Goal: Task Accomplishment & Management: Use online tool/utility

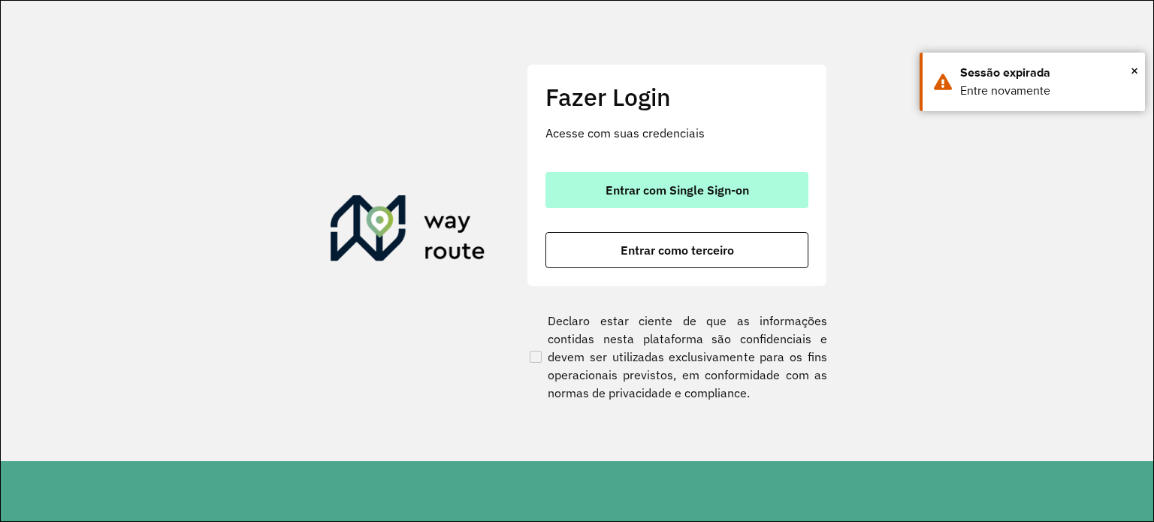
click at [704, 189] on span "Entrar com Single Sign-on" at bounding box center [677, 190] width 143 height 12
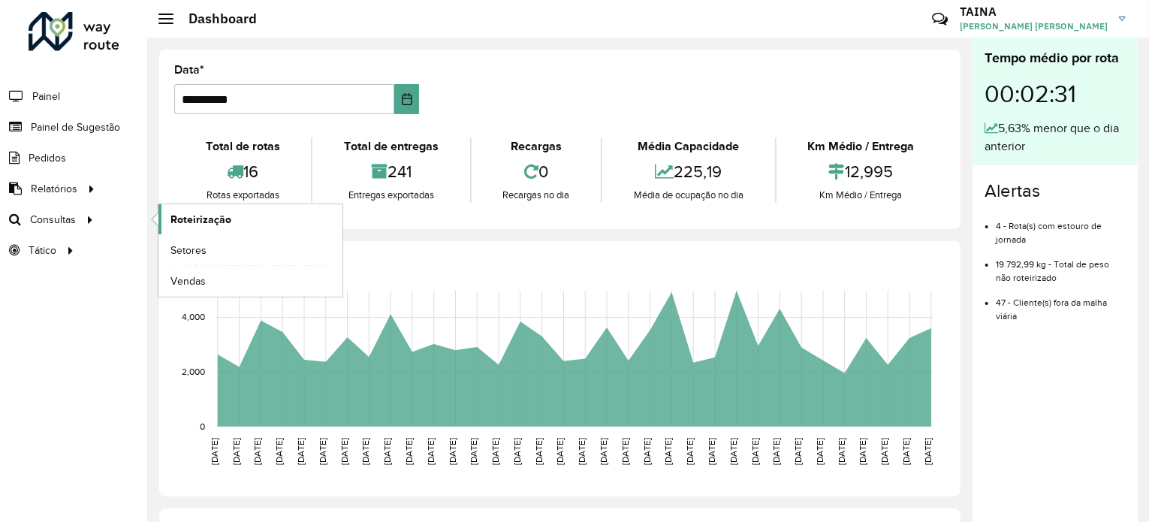
click at [181, 225] on span "Roteirização" at bounding box center [201, 220] width 61 height 16
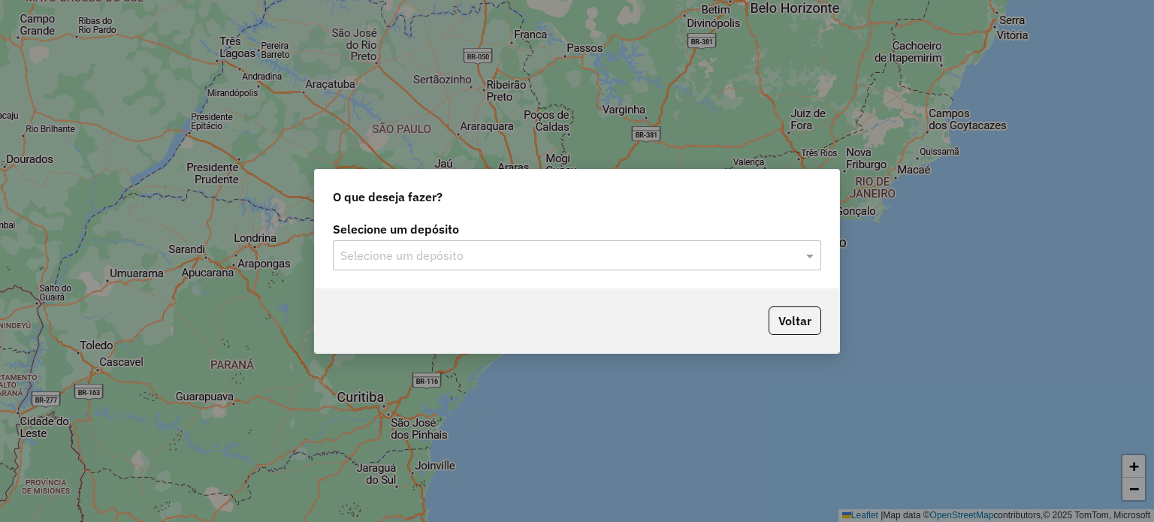
drag, startPoint x: 508, startPoint y: 273, endPoint x: 511, endPoint y: 261, distance: 12.4
click at [508, 273] on div "Selecione um depósito Selecione um depósito" at bounding box center [577, 253] width 524 height 71
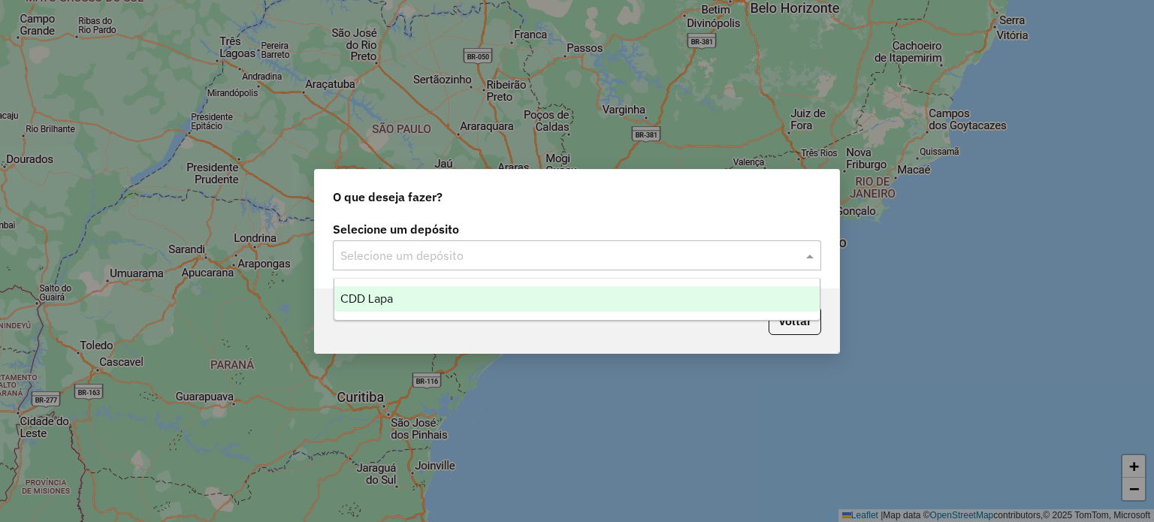
click at [513, 258] on input "text" at bounding box center [561, 256] width 443 height 18
click at [490, 248] on input "text" at bounding box center [561, 256] width 443 height 18
click at [430, 254] on input "text" at bounding box center [561, 256] width 443 height 18
click at [666, 264] on div "Selecione um depósito" at bounding box center [577, 255] width 488 height 30
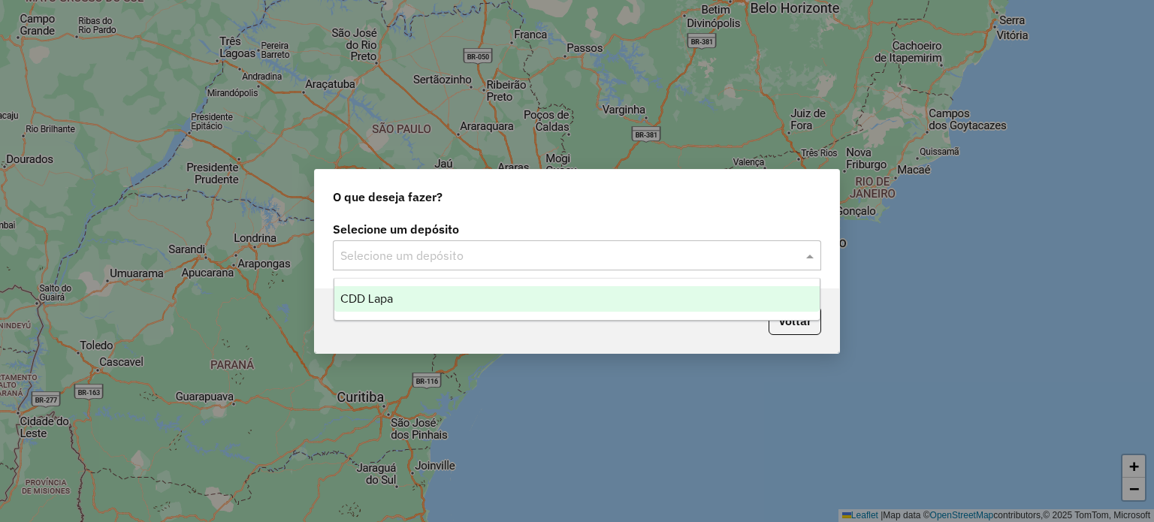
click at [533, 301] on div "CDD Lapa" at bounding box center [577, 299] width 486 height 26
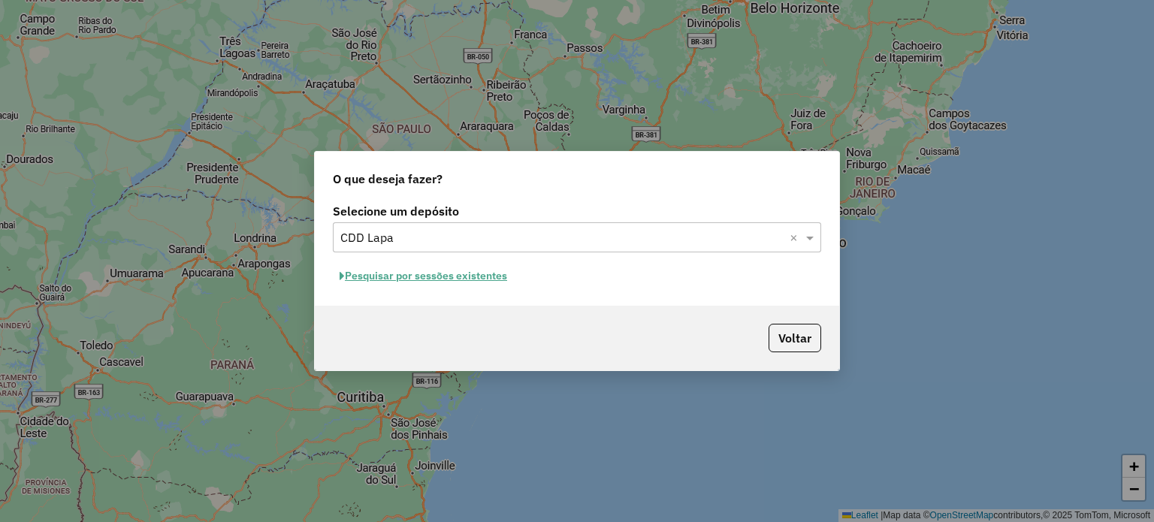
click at [493, 273] on button "Pesquisar por sessões existentes" at bounding box center [423, 275] width 181 height 23
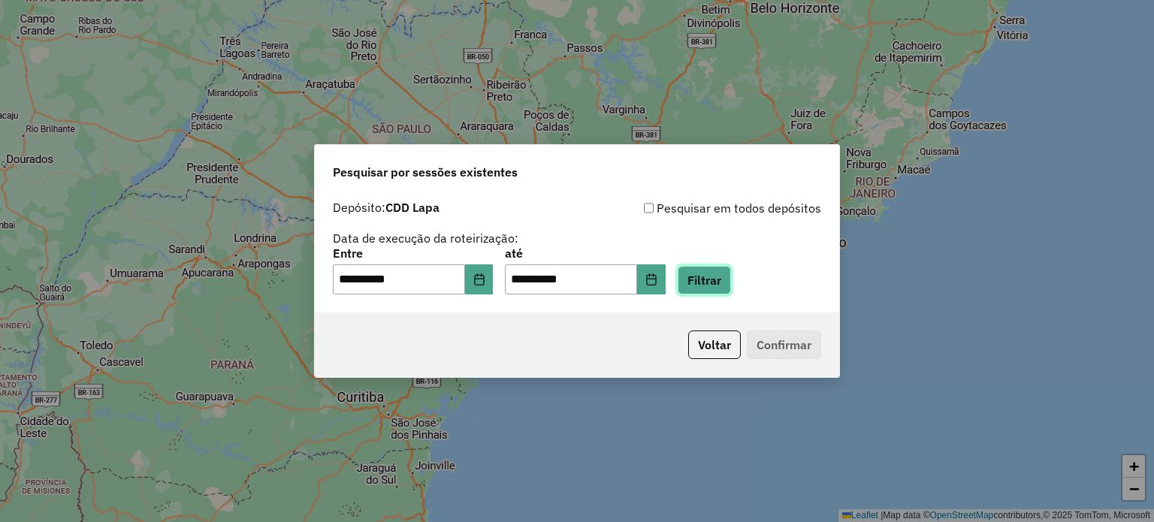
click at [718, 282] on button "Filtrar" at bounding box center [704, 280] width 53 height 29
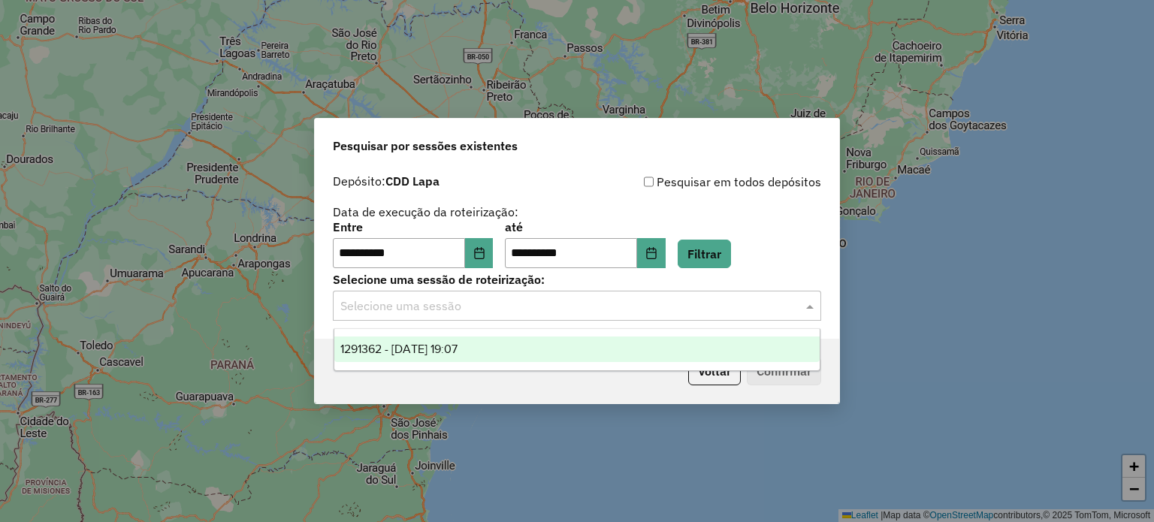
click at [515, 295] on div "Selecione uma sessão" at bounding box center [577, 306] width 488 height 30
click at [458, 345] on span "1291362 - [DATE] 19:07" at bounding box center [398, 349] width 117 height 13
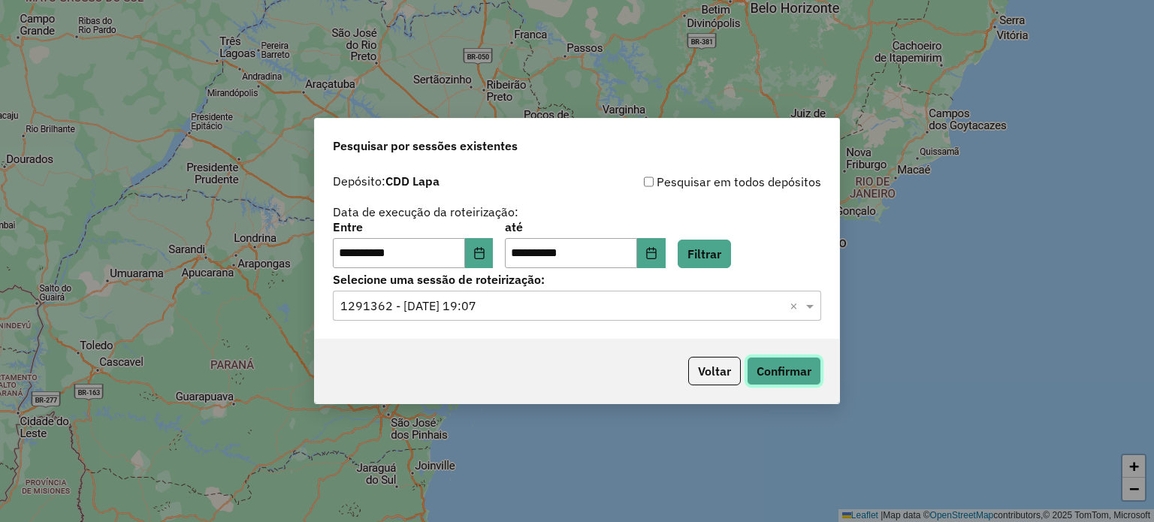
click at [793, 372] on button "Confirmar" at bounding box center [784, 371] width 74 height 29
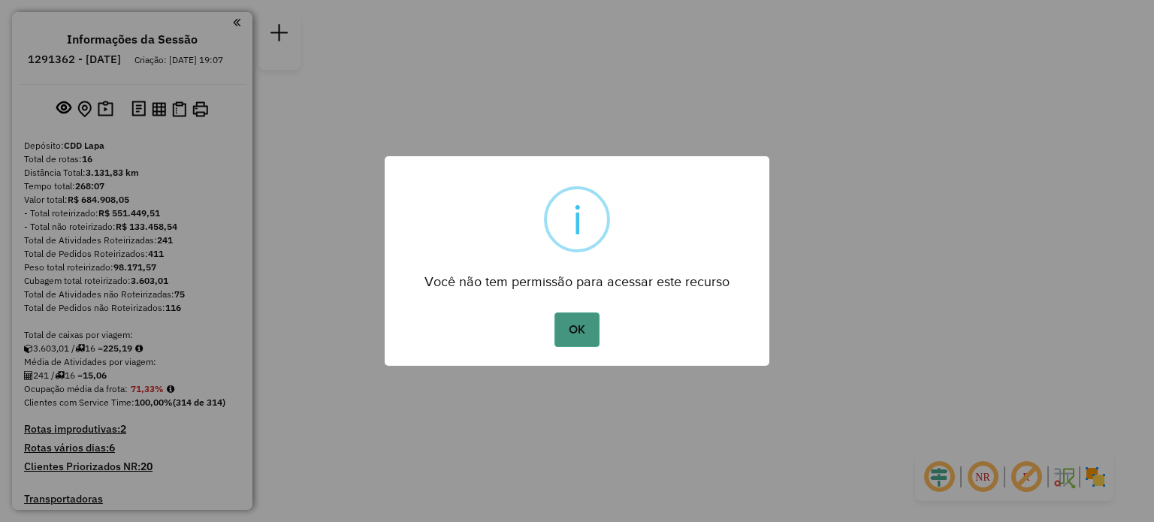
click at [558, 328] on button "OK" at bounding box center [576, 330] width 44 height 35
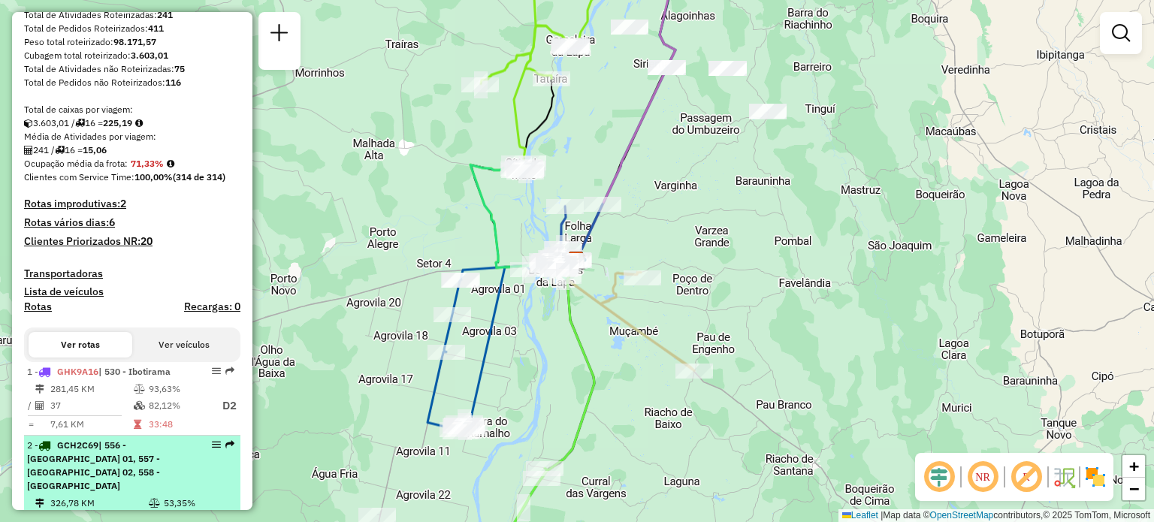
scroll to position [376, 0]
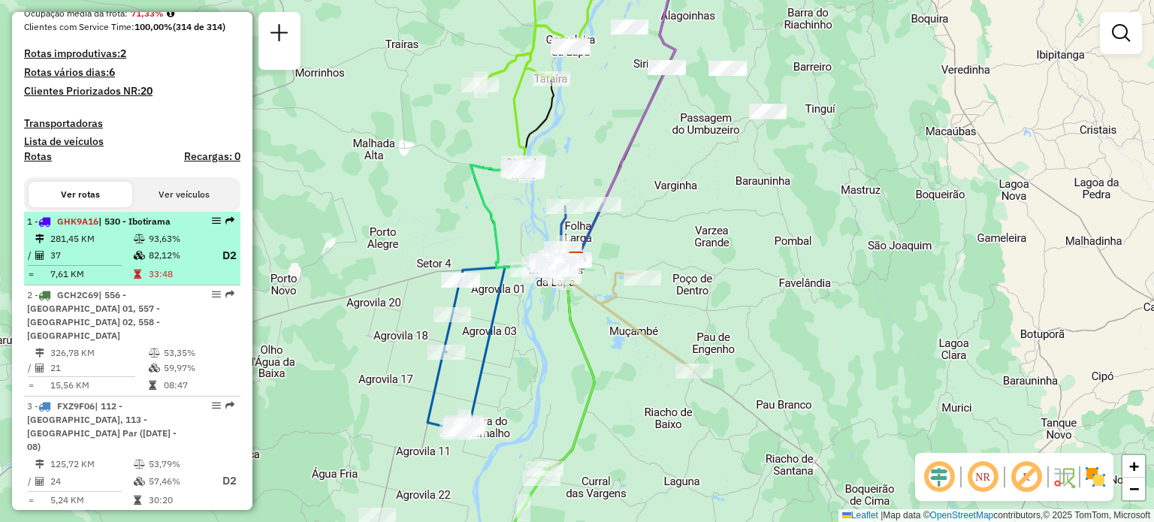
click at [160, 228] on div "1 - GHK9A16 | 530 - Ibotirama" at bounding box center [106, 222] width 159 height 14
select select "**********"
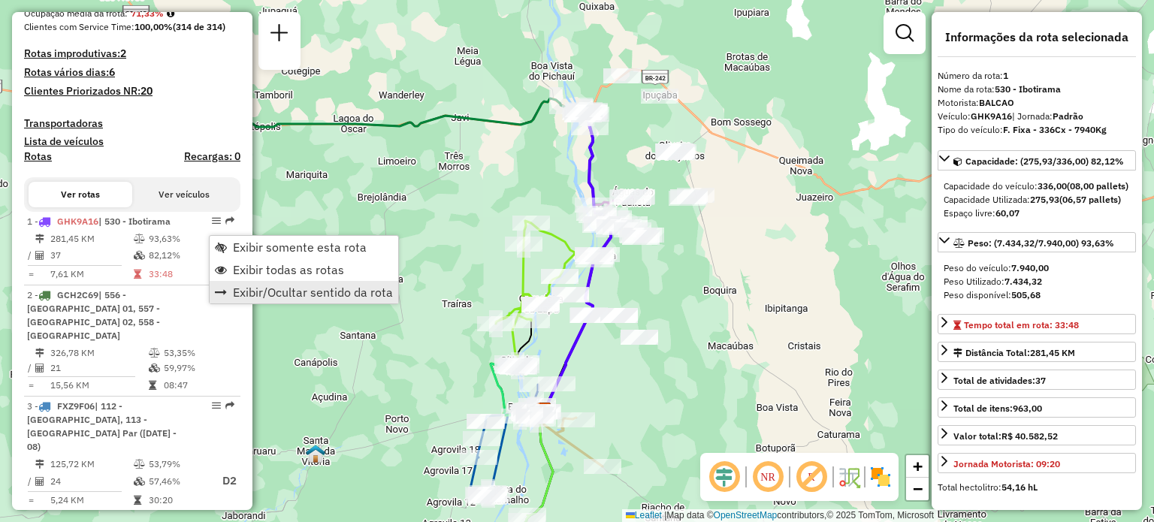
drag, startPoint x: 208, startPoint y: 234, endPoint x: 307, endPoint y: 288, distance: 111.9
click at [236, 242] on span "Exibir somente esta rota" at bounding box center [300, 247] width 134 height 12
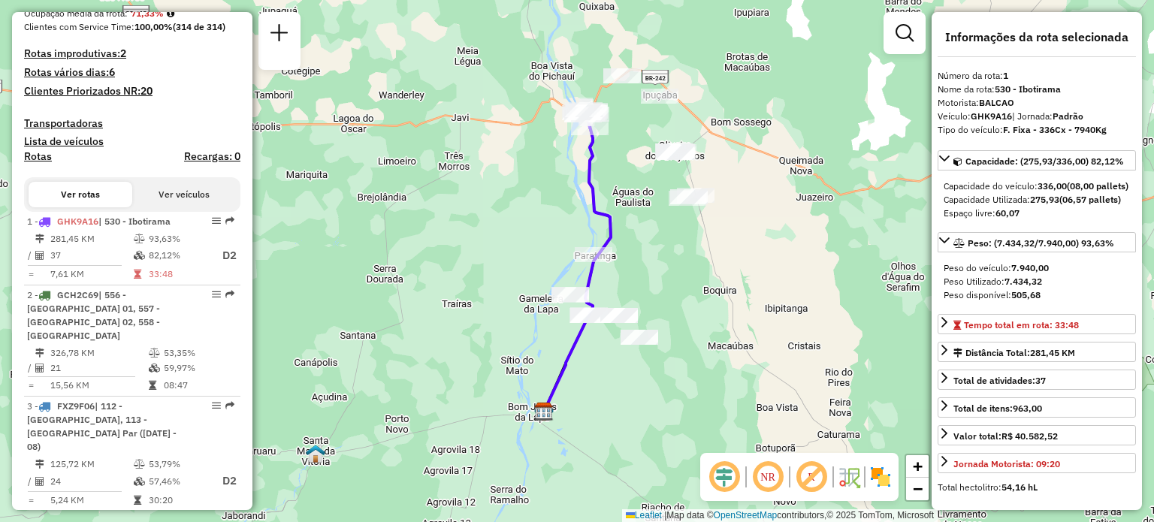
click at [766, 479] on em at bounding box center [768, 477] width 36 height 36
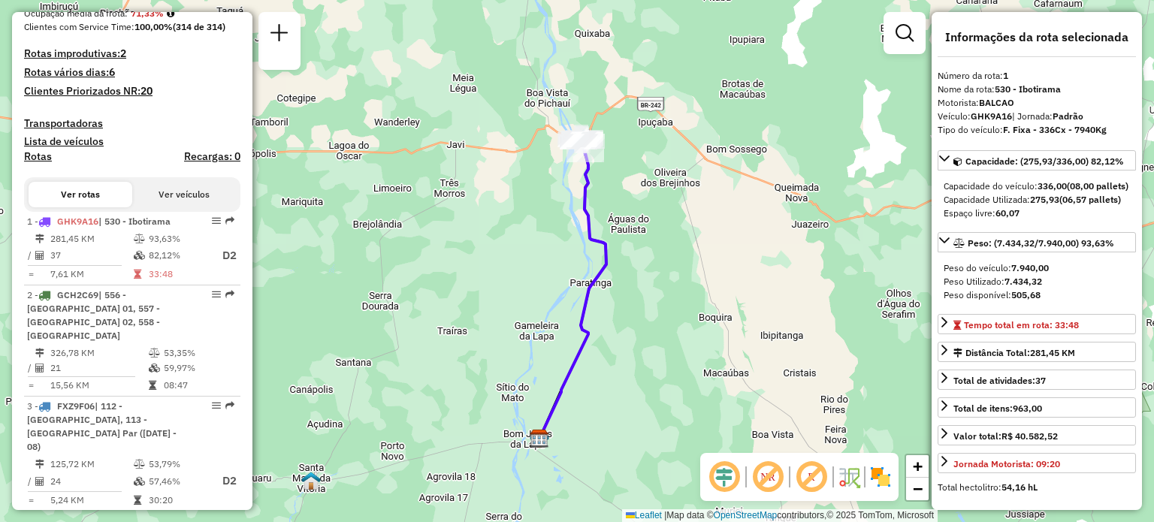
drag, startPoint x: 639, startPoint y: 179, endPoint x: 637, endPoint y: 147, distance: 32.4
click at [637, 147] on div "Janela de atendimento Grade de atendimento Capacidade Transportadoras Veículos …" at bounding box center [577, 261] width 1154 height 522
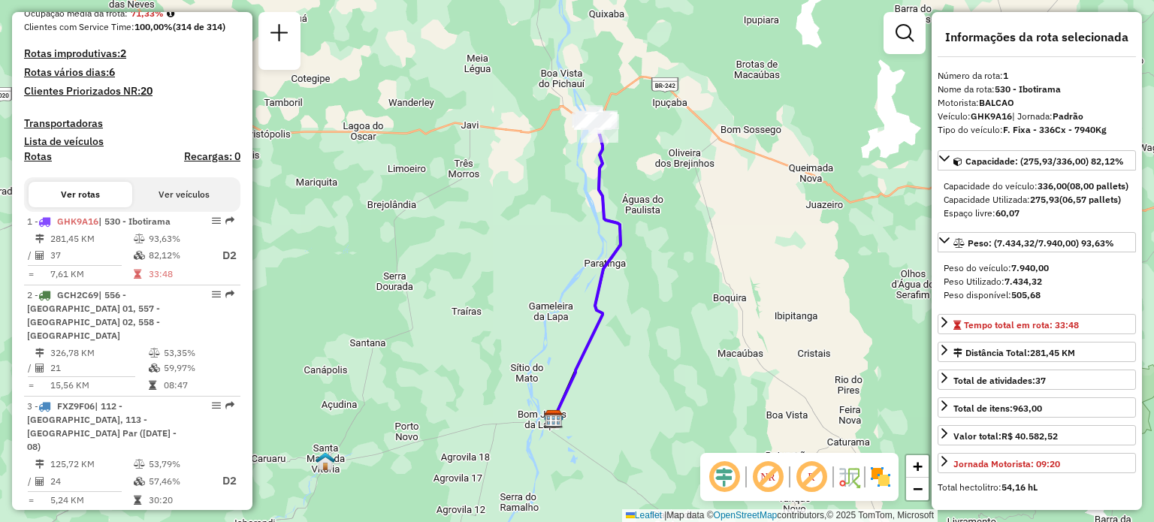
drag, startPoint x: 719, startPoint y: 285, endPoint x: 748, endPoint y: 282, distance: 28.8
click at [748, 282] on div "Janela de atendimento Grade de atendimento Capacidade Transportadoras Veículos …" at bounding box center [577, 261] width 1154 height 522
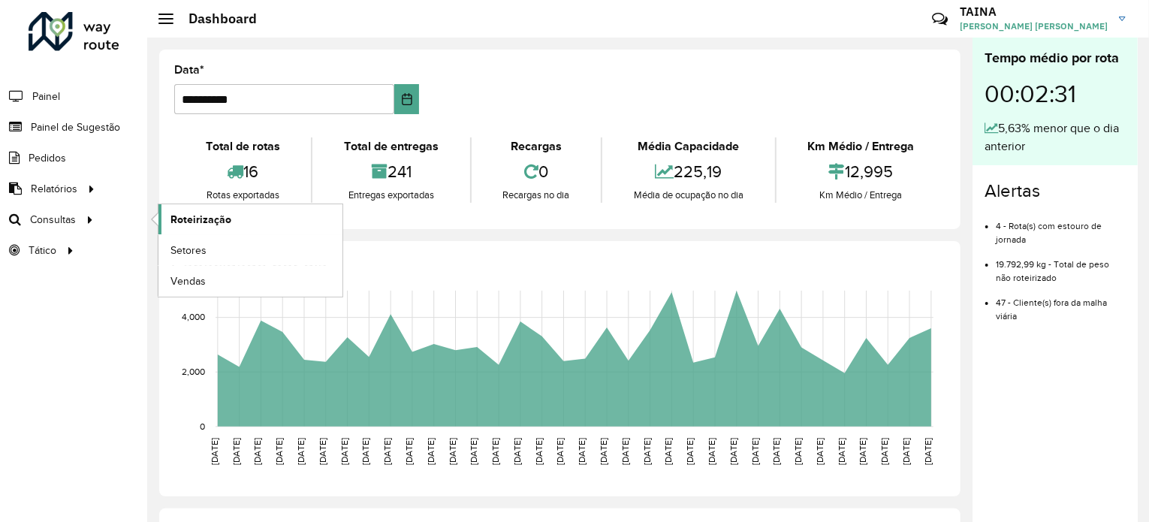
click at [203, 216] on span "Roteirização" at bounding box center [201, 220] width 61 height 16
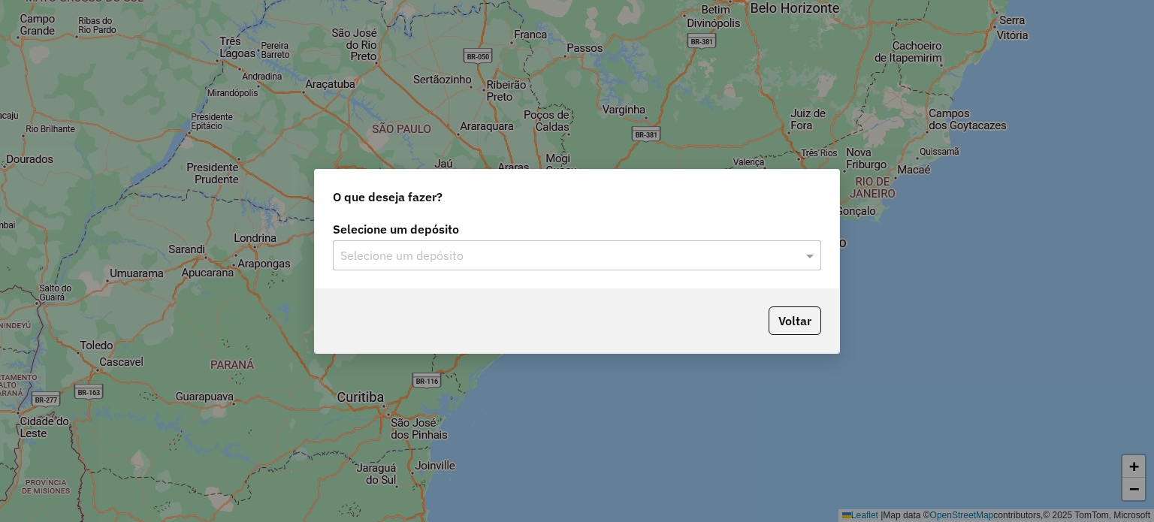
click at [582, 251] on input "text" at bounding box center [561, 256] width 443 height 18
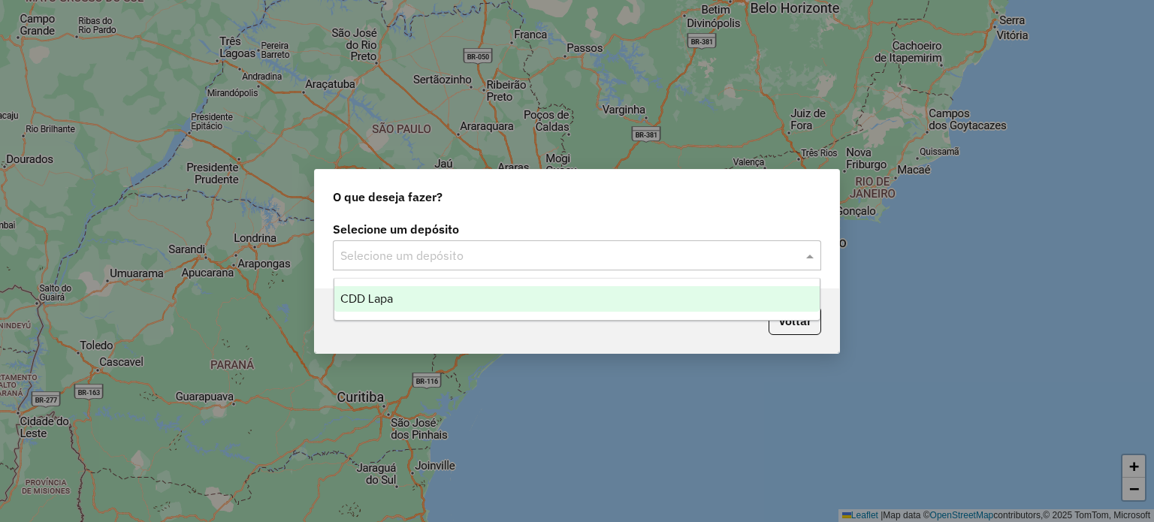
click at [508, 306] on div "CDD Lapa" at bounding box center [577, 299] width 486 height 26
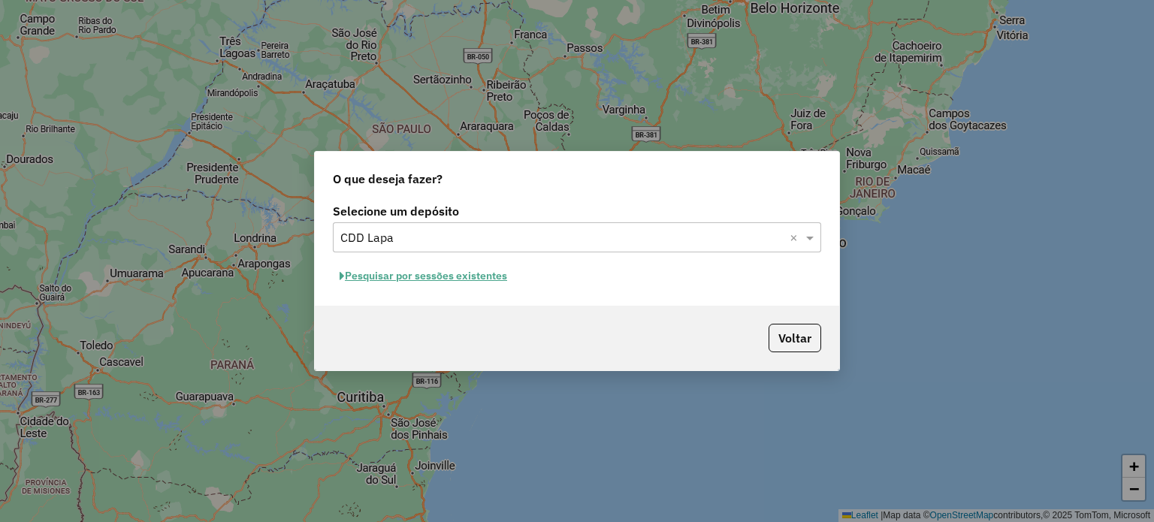
click at [460, 274] on button "Pesquisar por sessões existentes" at bounding box center [423, 275] width 181 height 23
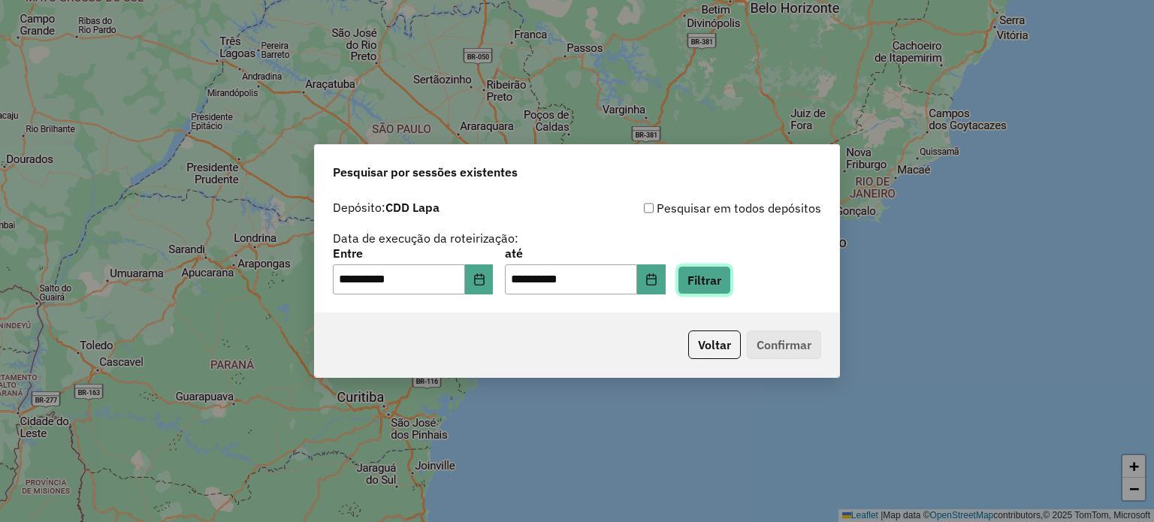
click at [729, 275] on button "Filtrar" at bounding box center [704, 280] width 53 height 29
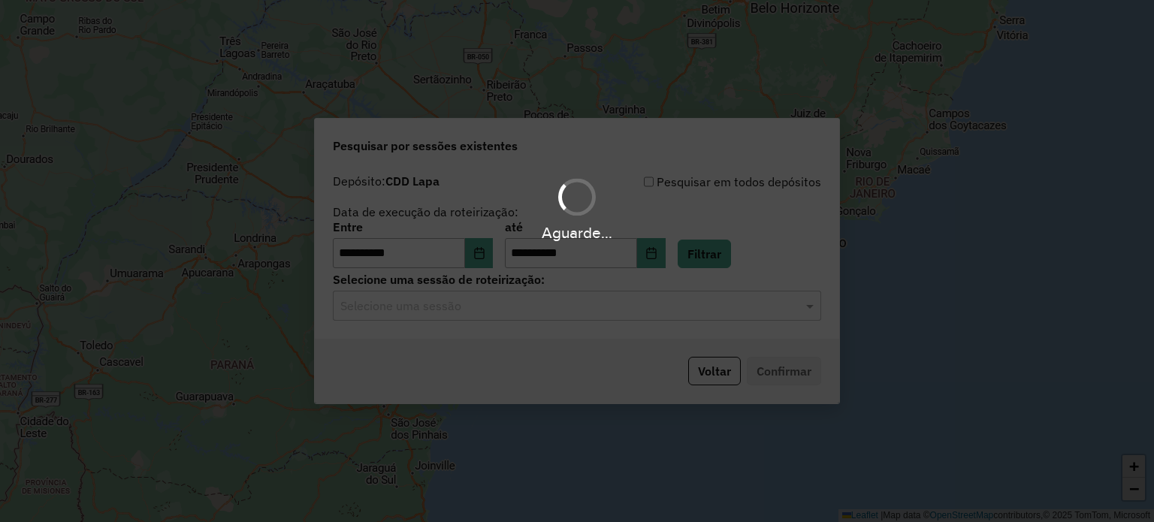
click at [433, 320] on div "Aguarde..." at bounding box center [577, 261] width 1154 height 522
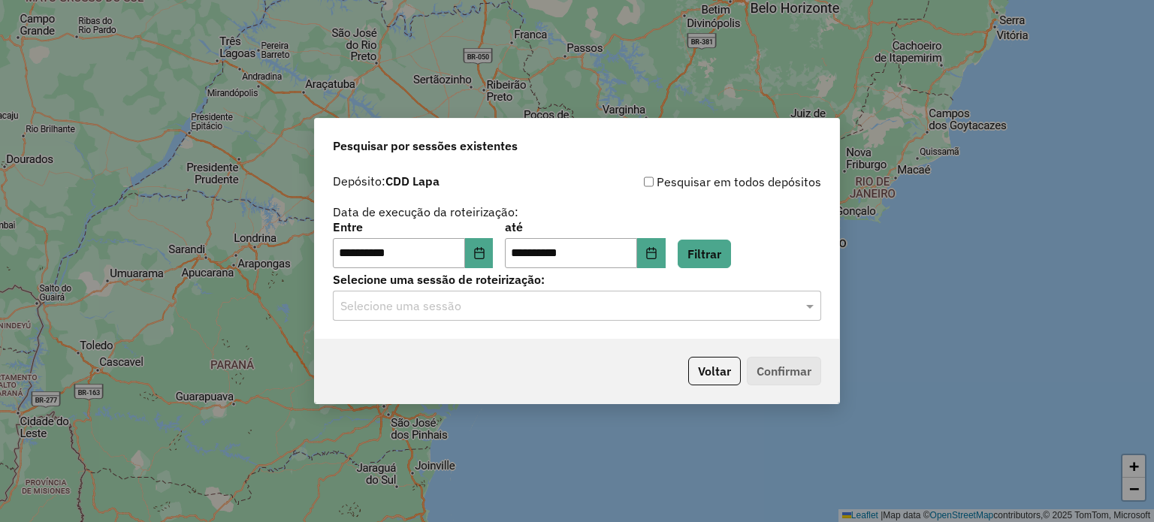
click at [442, 304] on input "text" at bounding box center [561, 307] width 443 height 18
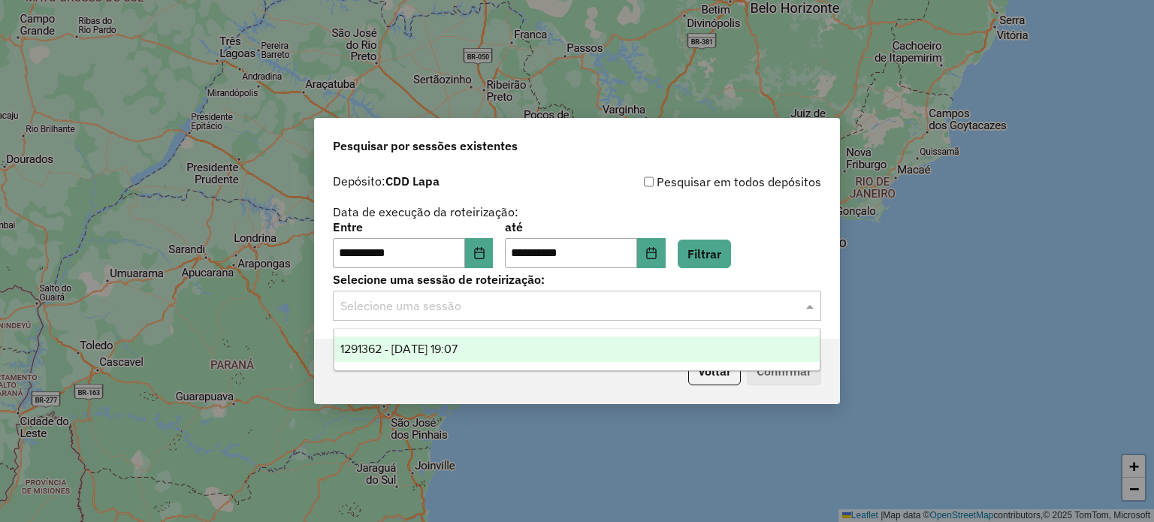
click at [430, 345] on span "1291362 - [DATE] 19:07" at bounding box center [398, 349] width 117 height 13
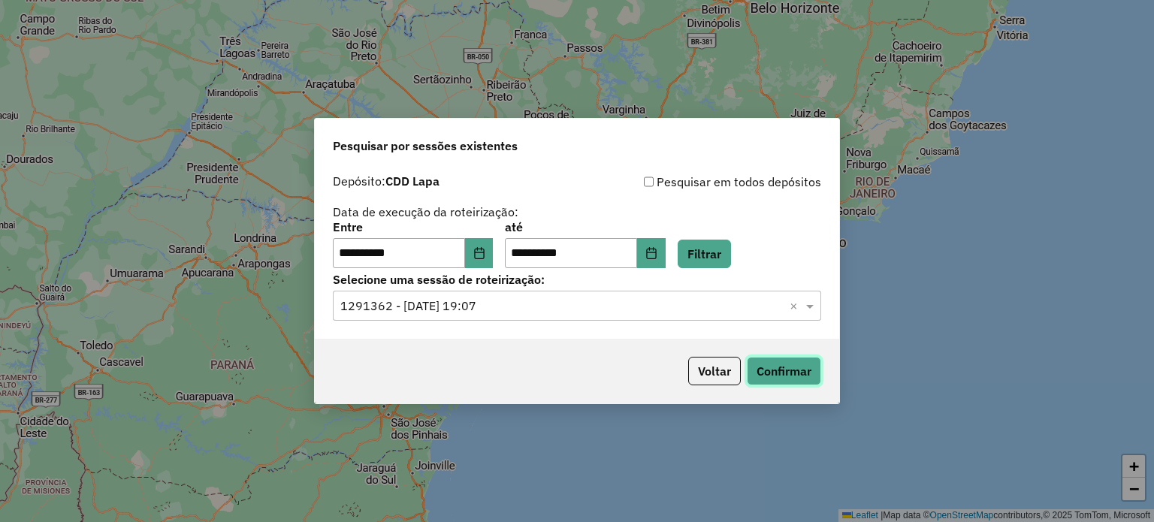
click at [778, 366] on button "Confirmar" at bounding box center [784, 371] width 74 height 29
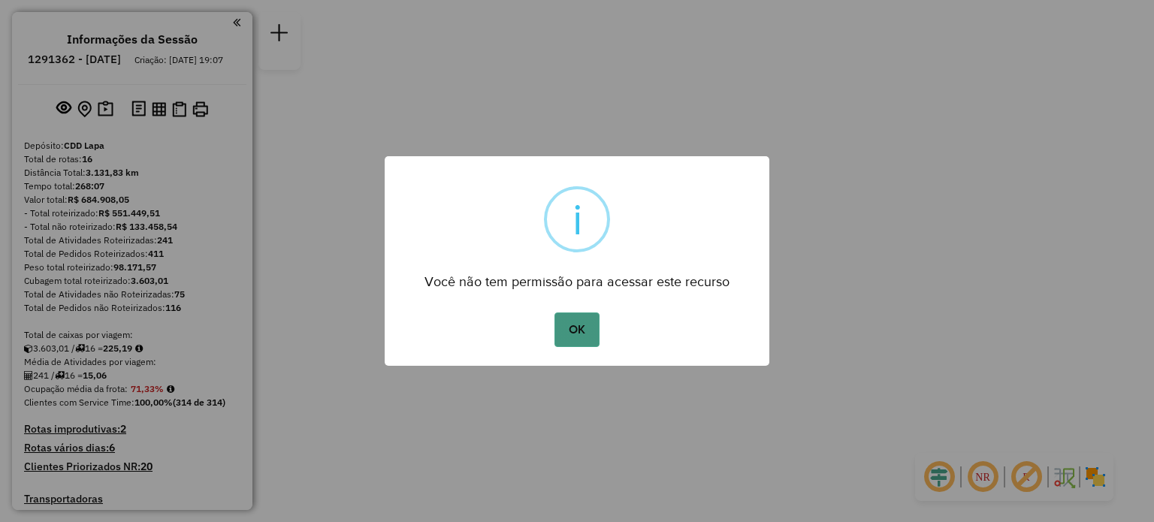
click at [589, 330] on button "OK" at bounding box center [576, 330] width 44 height 35
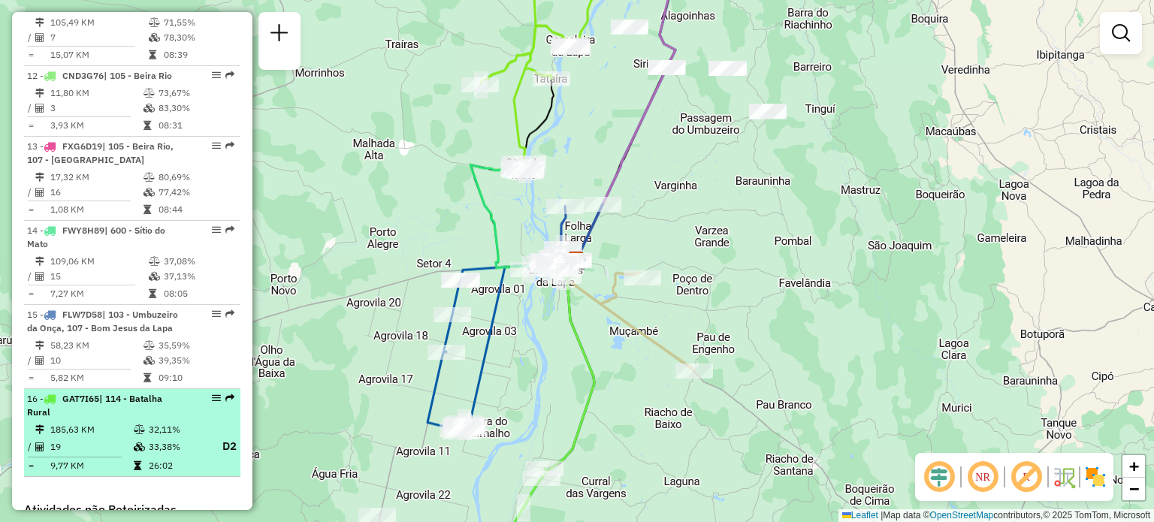
scroll to position [1578, 0]
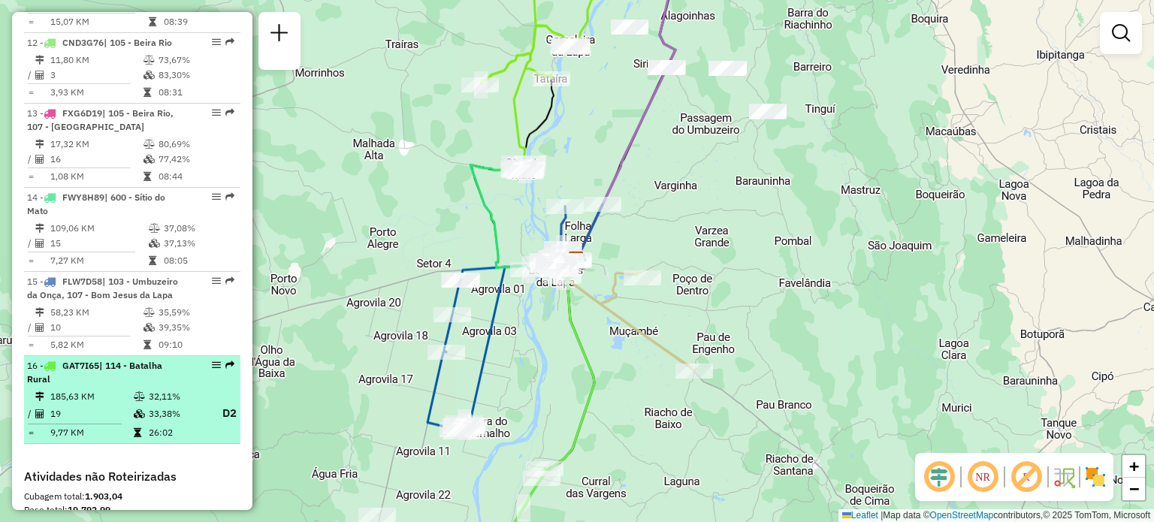
click at [152, 359] on div "16 - GAT7I65 | 114 - Batalha Rural" at bounding box center [106, 372] width 159 height 27
select select "**********"
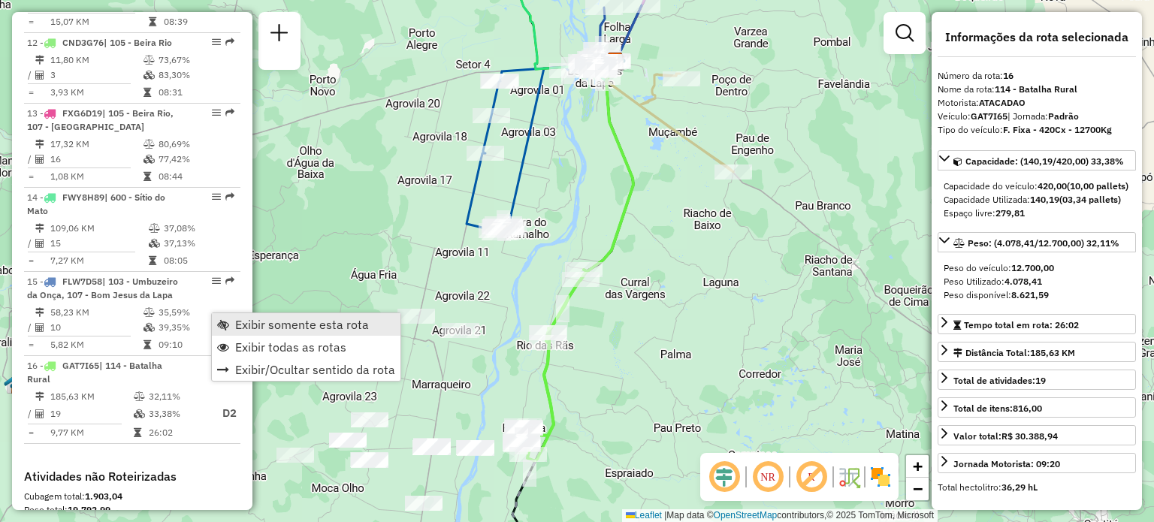
click at [229, 319] on link "Exibir somente esta rota" at bounding box center [306, 324] width 189 height 23
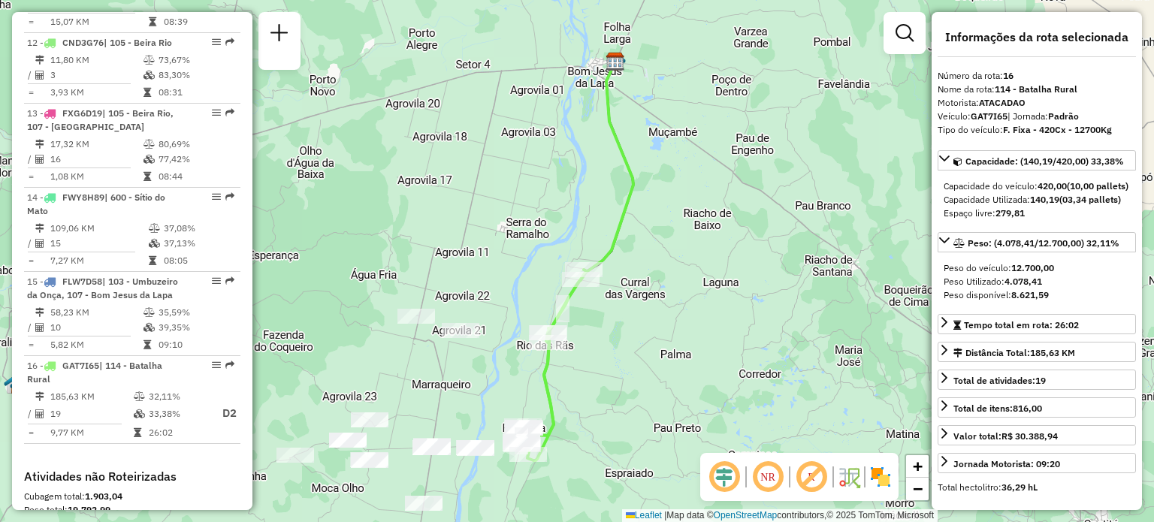
click at [768, 479] on em at bounding box center [768, 477] width 36 height 36
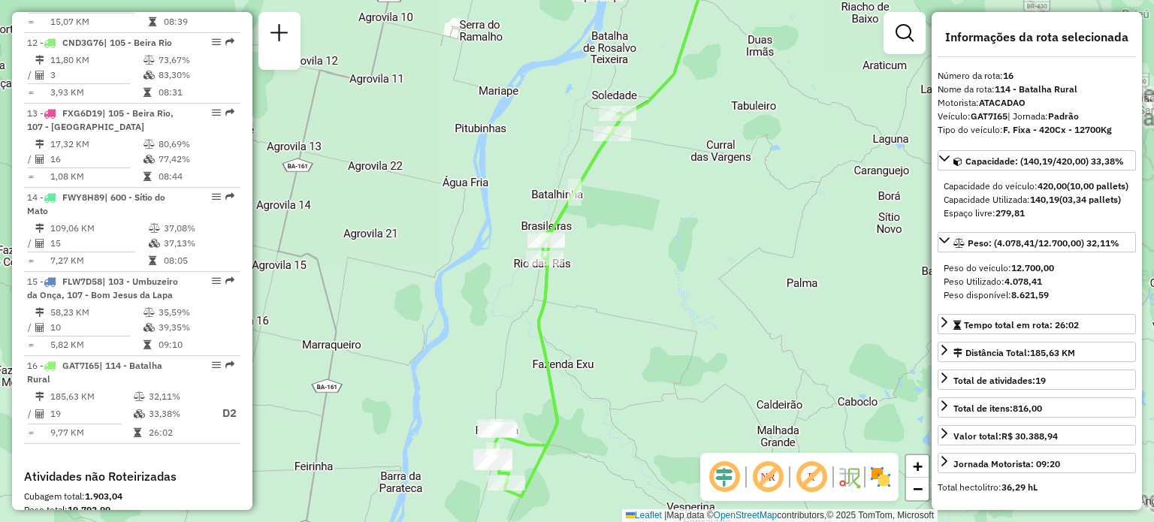
drag, startPoint x: 597, startPoint y: 366, endPoint x: 592, endPoint y: 328, distance: 38.7
click at [592, 328] on div "Janela de atendimento Grade de atendimento Capacidade Transportadoras Veículos …" at bounding box center [577, 261] width 1154 height 522
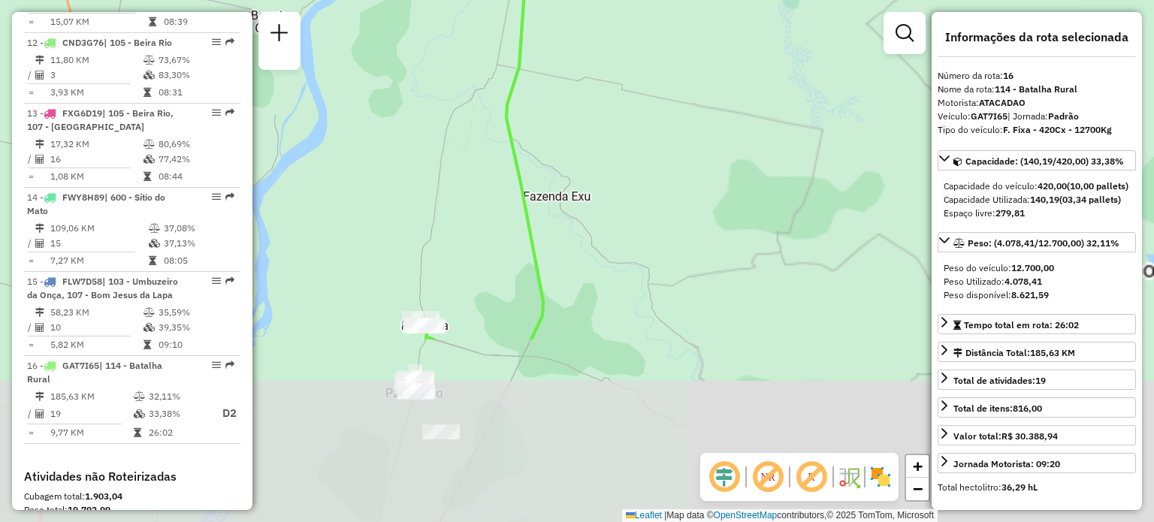
drag, startPoint x: 547, startPoint y: 424, endPoint x: 563, endPoint y: 195, distance: 230.4
click at [563, 195] on div "Janela de atendimento Grade de atendimento Capacidade Transportadoras Veículos …" at bounding box center [577, 261] width 1154 height 522
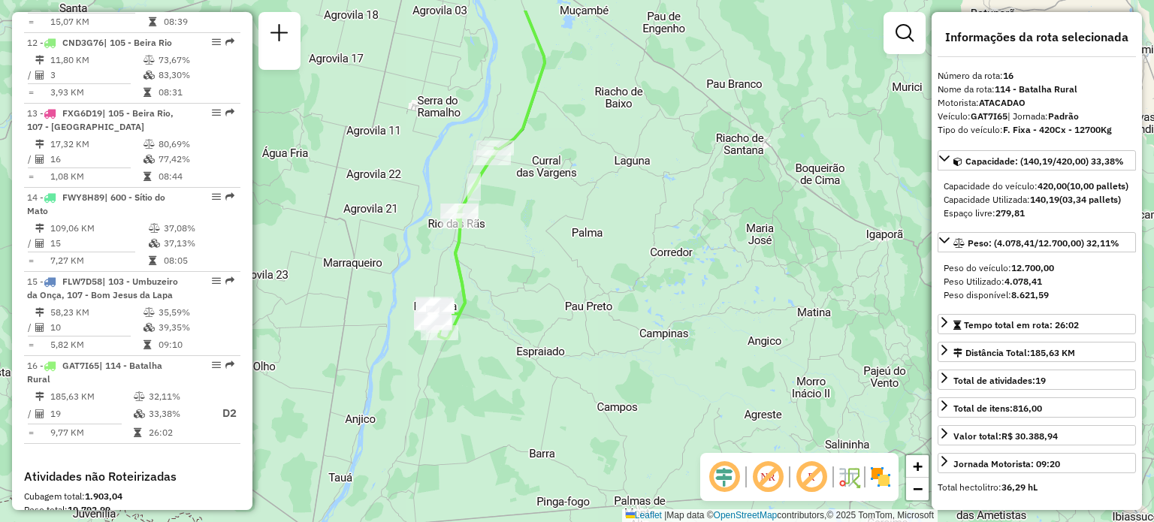
drag, startPoint x: 532, startPoint y: 174, endPoint x: 519, endPoint y: 264, distance: 91.1
click at [520, 263] on div "Janela de atendimento Grade de atendimento Capacidade Transportadoras Veículos …" at bounding box center [577, 261] width 1154 height 522
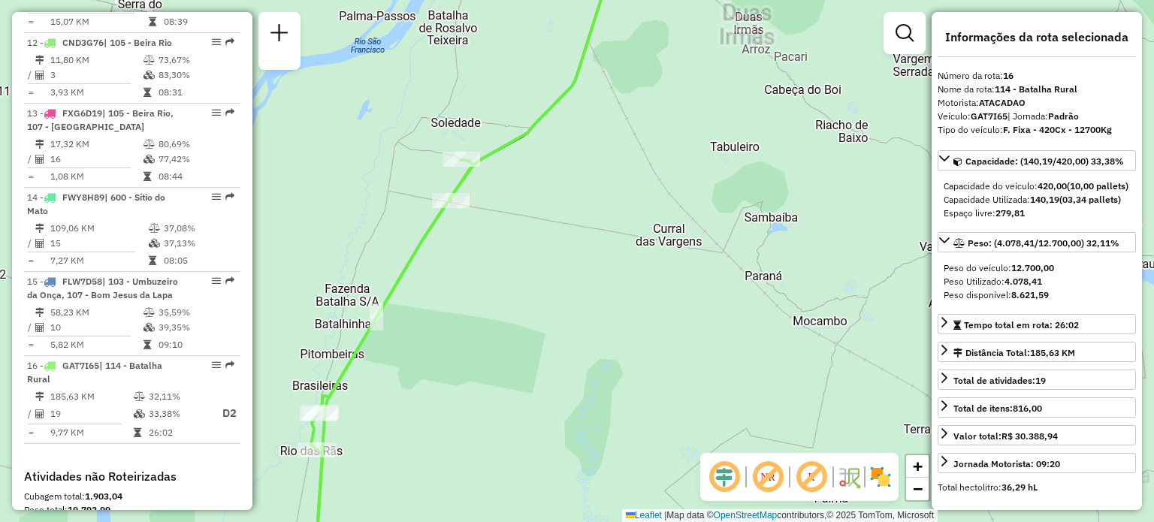
drag, startPoint x: 494, startPoint y: 142, endPoint x: 579, endPoint y: 207, distance: 107.3
click at [579, 207] on div "Janela de atendimento Grade de atendimento Capacidade Transportadoras Veículos …" at bounding box center [577, 261] width 1154 height 522
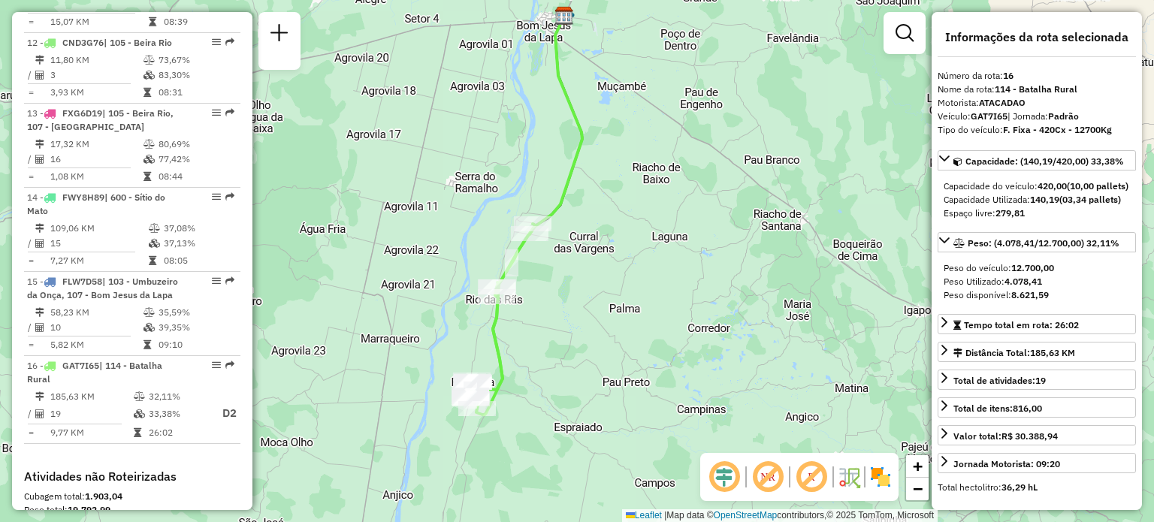
drag, startPoint x: 560, startPoint y: 154, endPoint x: 514, endPoint y: 83, distance: 85.2
click at [533, 110] on div "Janela de atendimento Grade de atendimento Capacidade Transportadoras Veículos …" at bounding box center [577, 261] width 1154 height 522
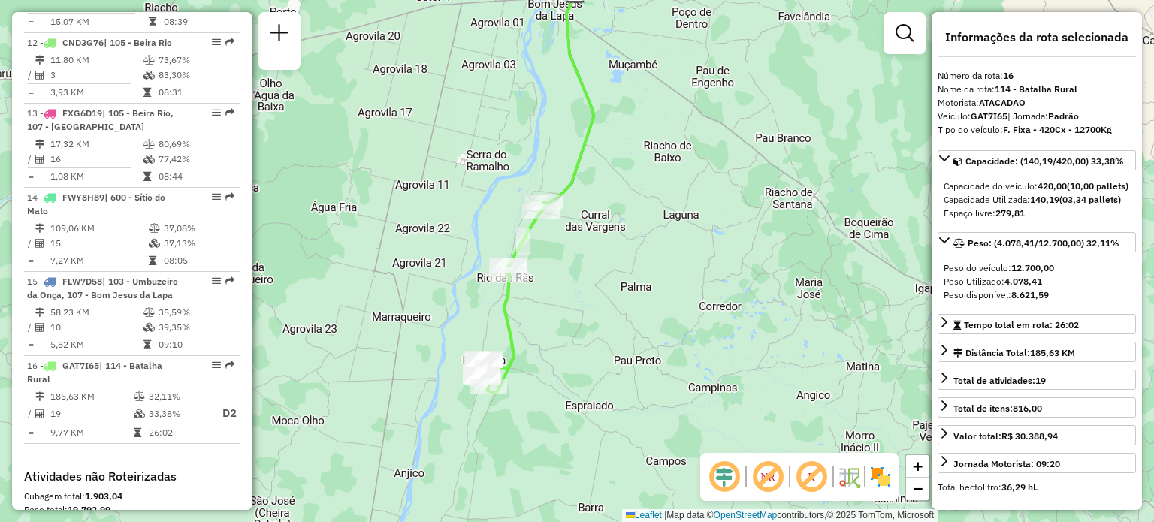
drag, startPoint x: 377, startPoint y: 258, endPoint x: 394, endPoint y: 249, distance: 18.5
click at [394, 249] on div "Janela de atendimento Grade de atendimento Capacidade Transportadoras Veículos …" at bounding box center [577, 261] width 1154 height 522
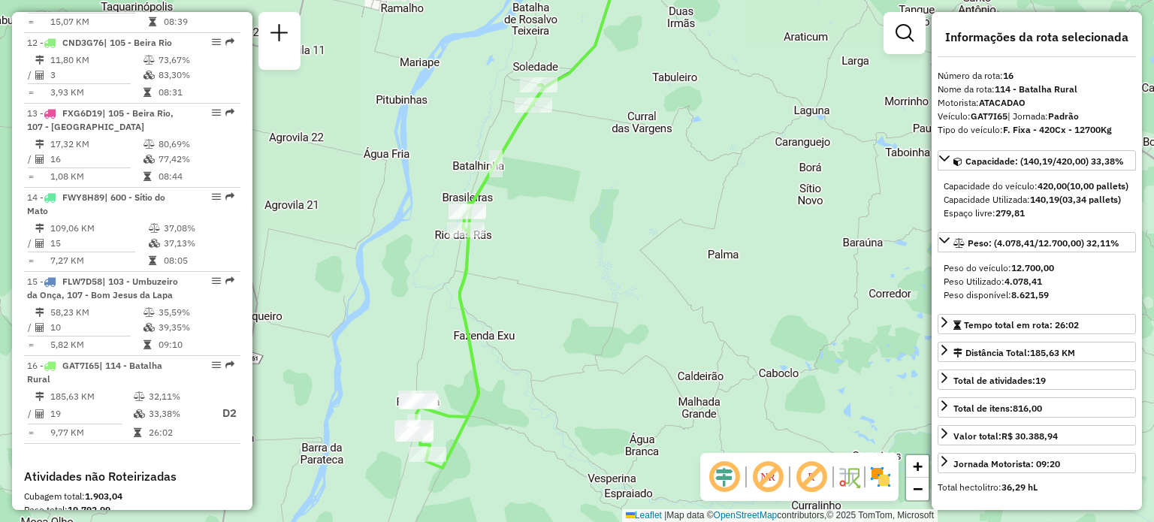
drag, startPoint x: 479, startPoint y: 317, endPoint x: 507, endPoint y: 288, distance: 40.4
click at [507, 288] on div "Janela de atendimento Grade de atendimento Capacidade Transportadoras Veículos …" at bounding box center [577, 261] width 1154 height 522
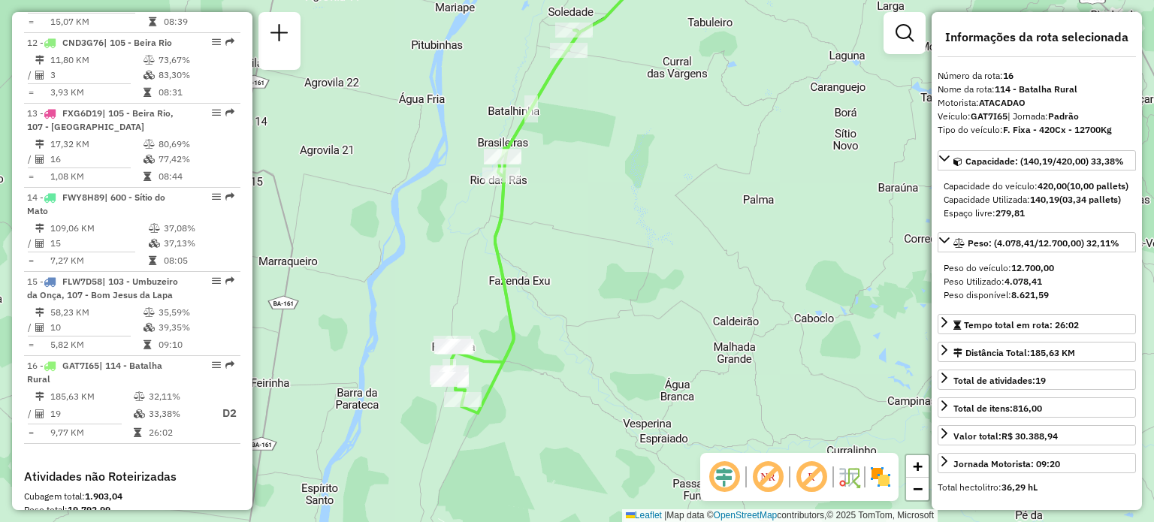
drag, startPoint x: 598, startPoint y: 213, endPoint x: 621, endPoint y: 153, distance: 64.9
click at [630, 159] on div "Janela de atendimento Grade de atendimento Capacidade Transportadoras Veículos …" at bounding box center [577, 261] width 1154 height 522
